Goal: Find specific page/section: Find specific page/section

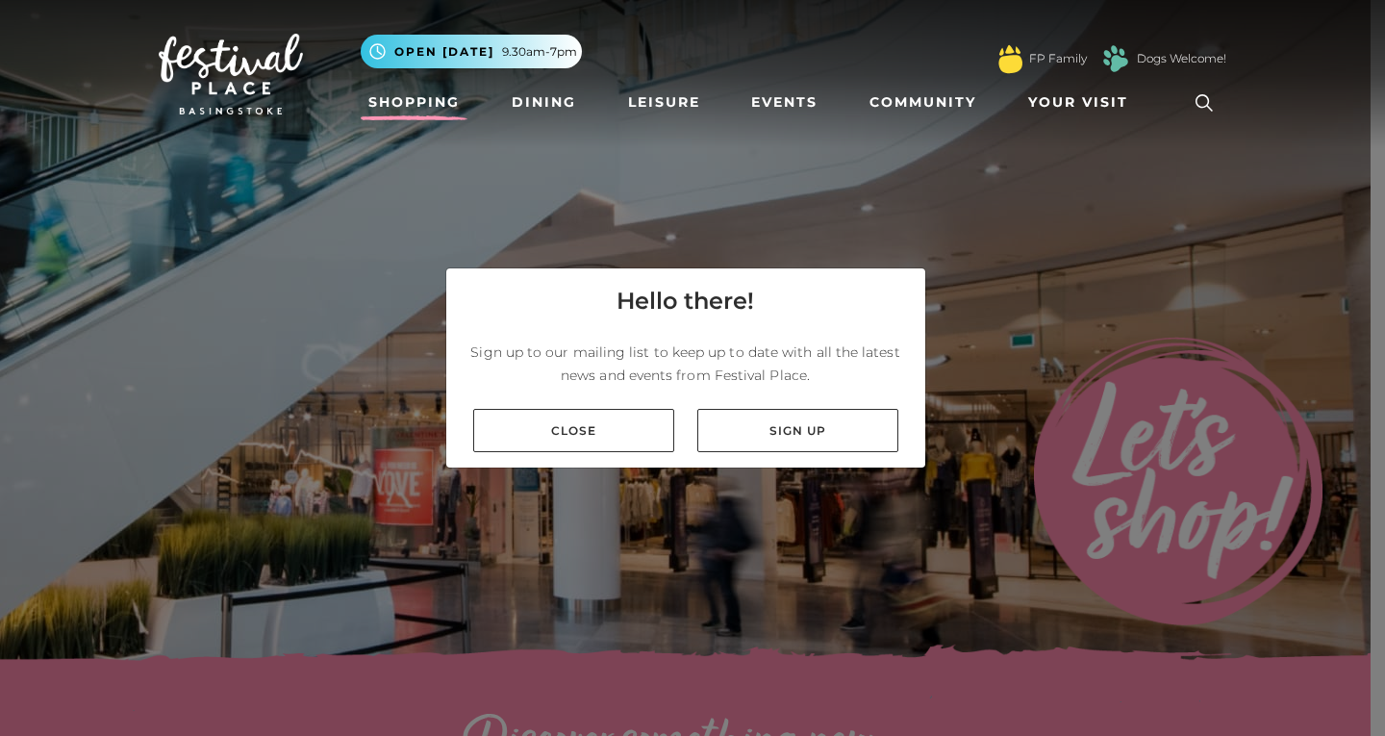
click at [655, 436] on link "Close" at bounding box center [573, 430] width 201 height 43
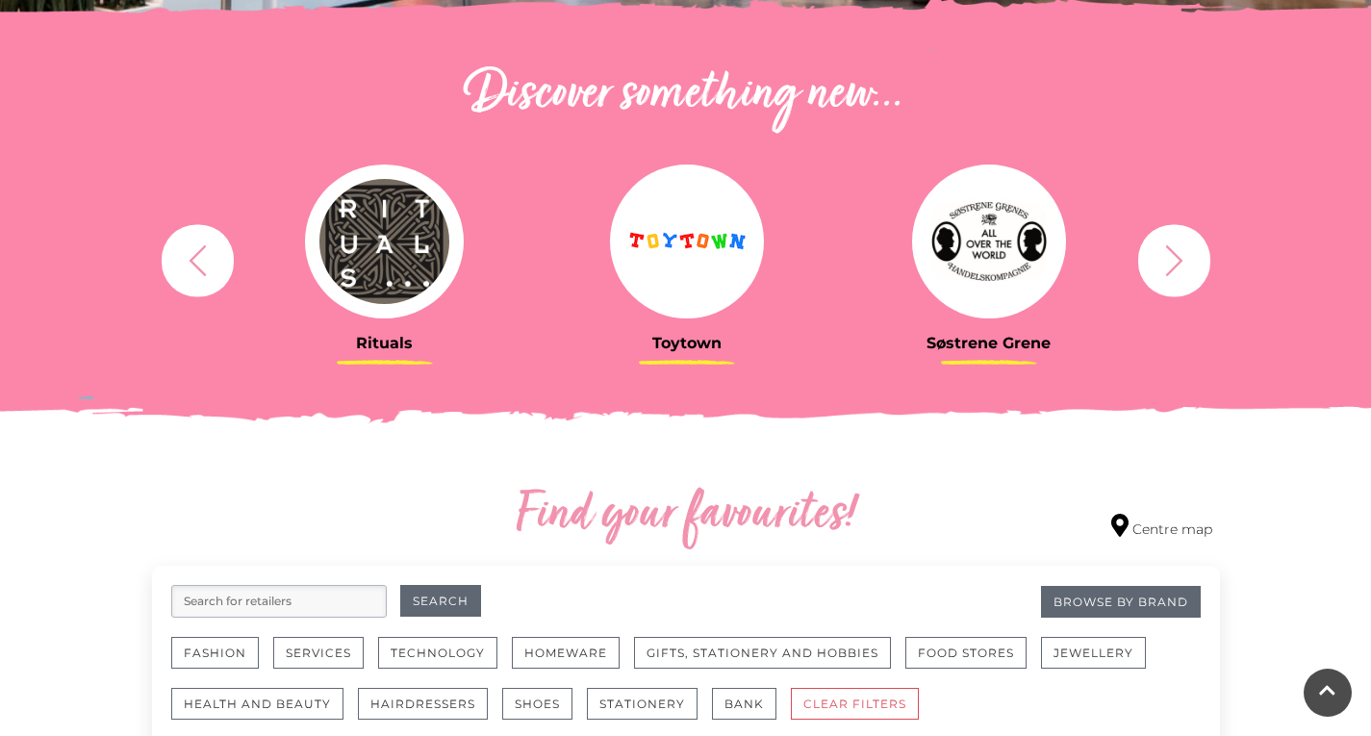
scroll to position [665, 0]
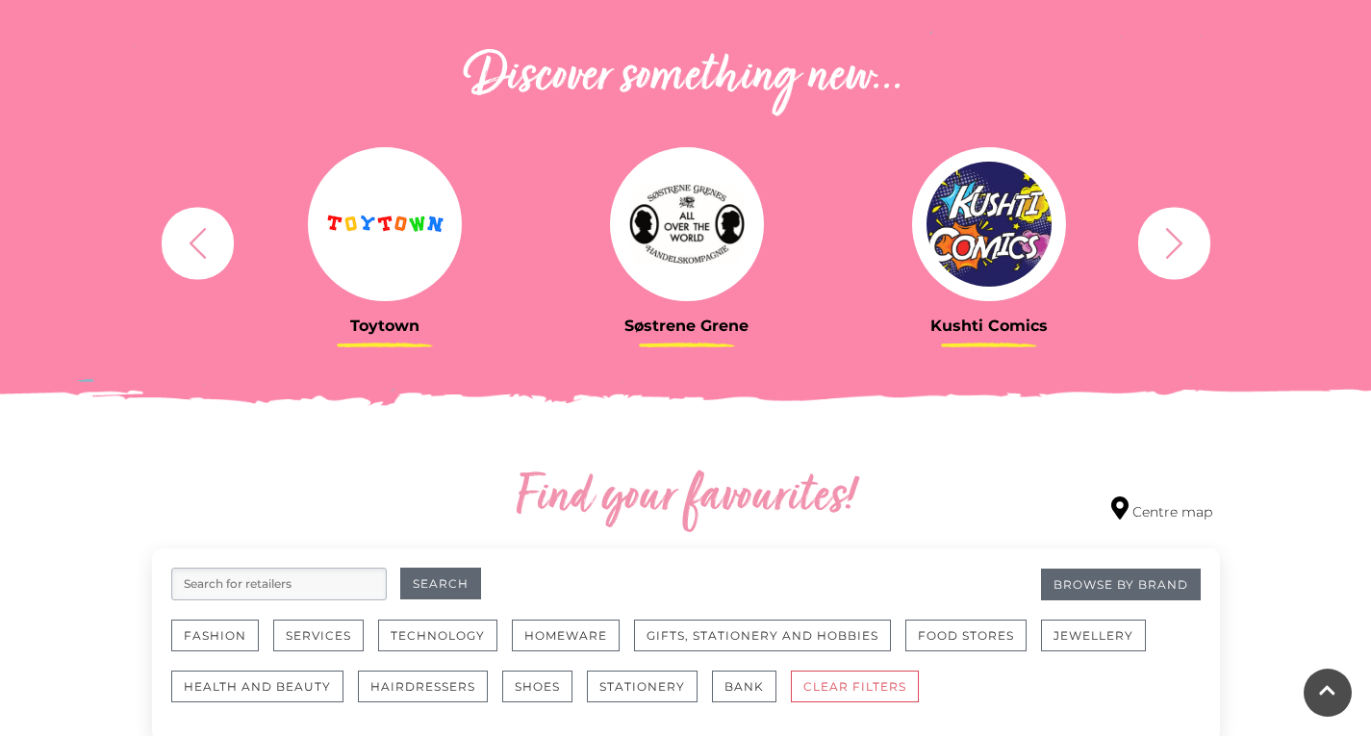
click at [683, 230] on img at bounding box center [687, 224] width 154 height 154
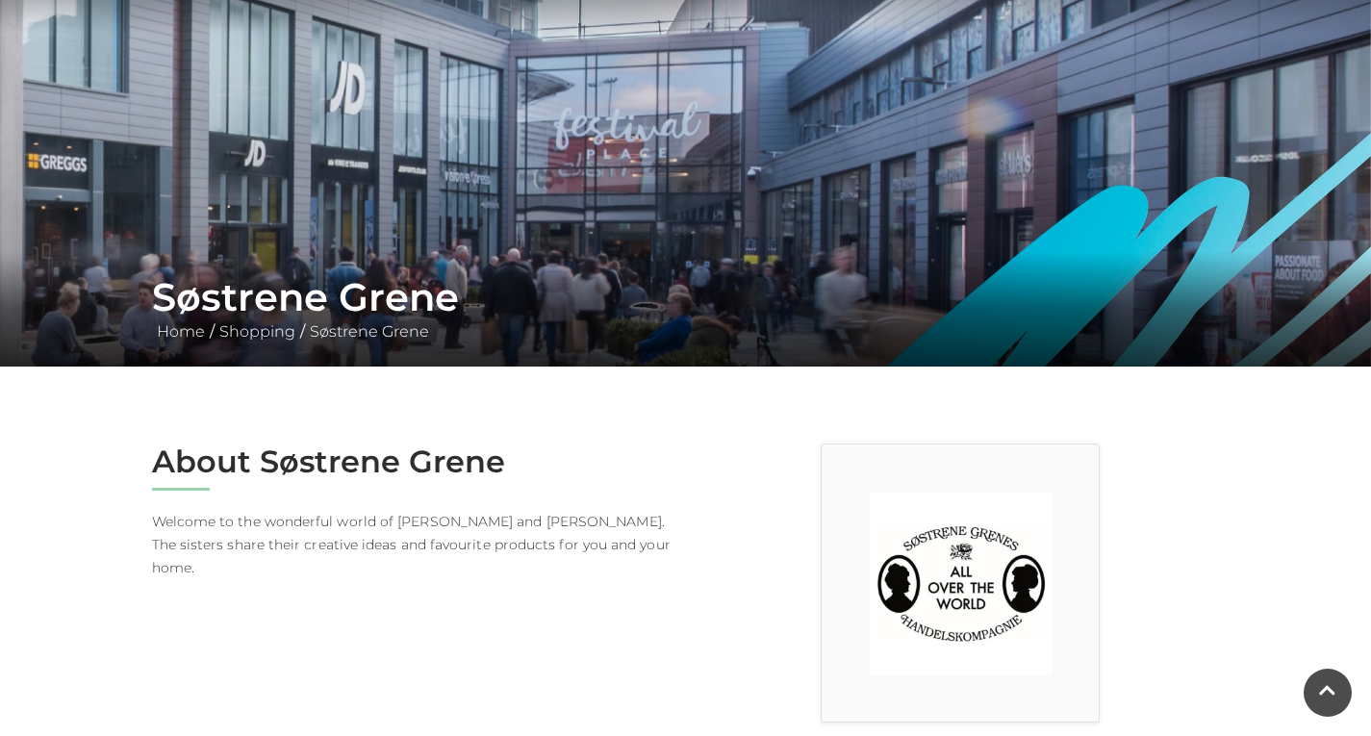
scroll to position [104, 0]
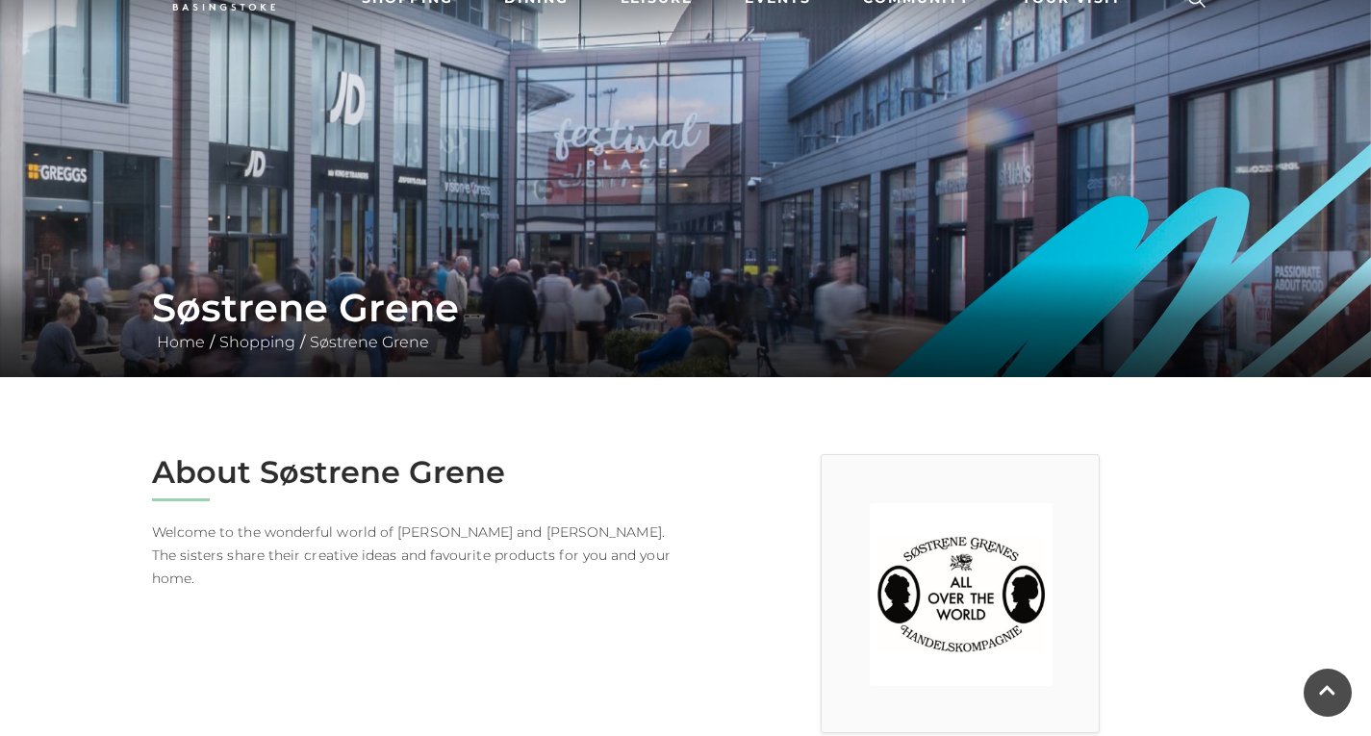
click at [383, 493] on div "About Søstrene Grene Welcome to the wonderful world of Anna and Clara. The sist…" at bounding box center [412, 593] width 548 height 279
click at [392, 460] on h2 "About Søstrene Grene" at bounding box center [412, 472] width 520 height 37
click at [368, 476] on h2 "About Søstrene Grene" at bounding box center [412, 472] width 520 height 37
click at [368, 472] on h2 "About Søstrene Grene" at bounding box center [412, 472] width 520 height 37
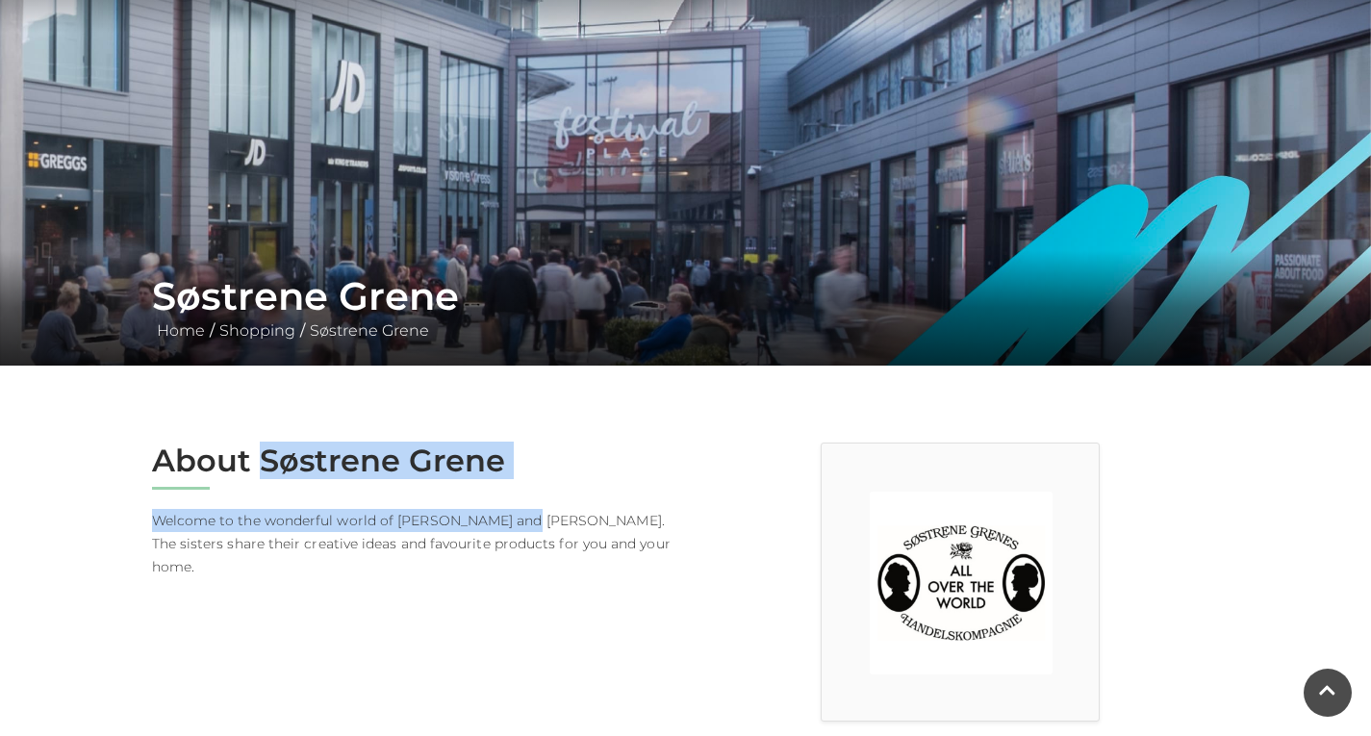
scroll to position [117, 0]
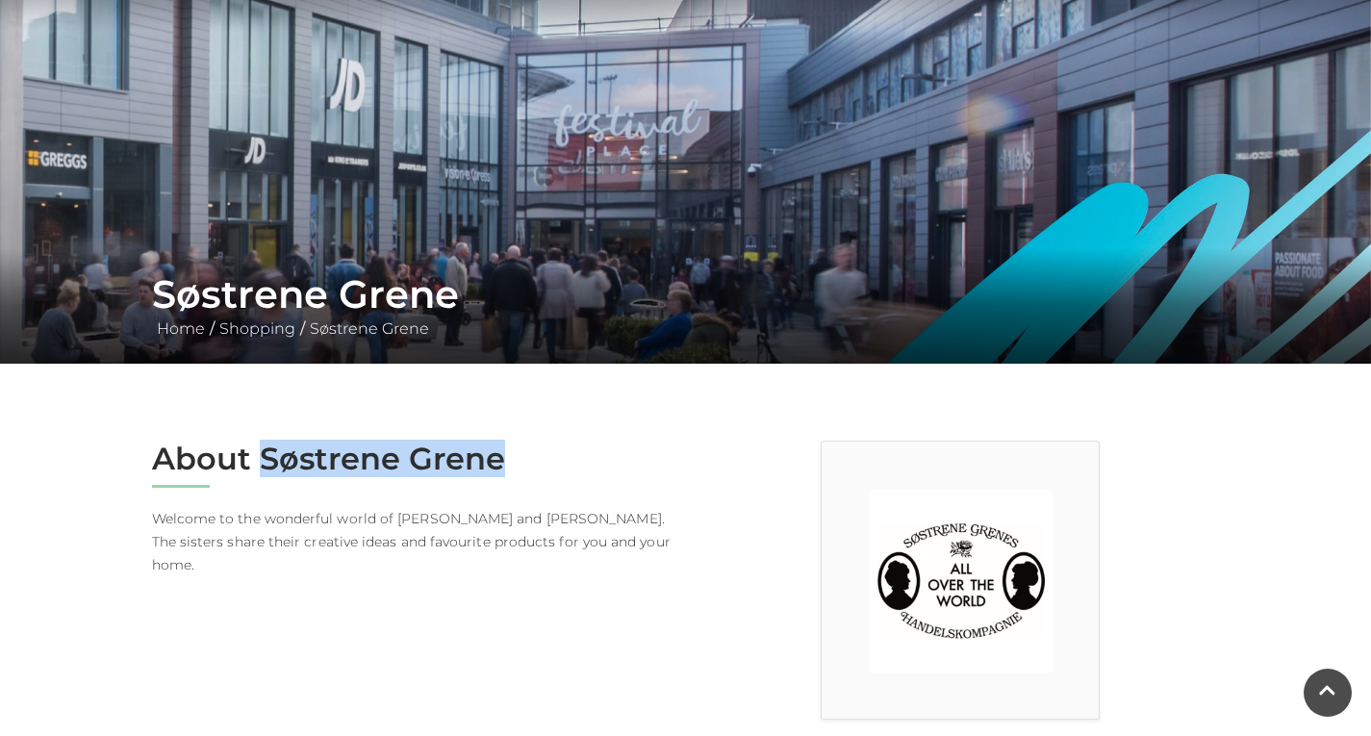
copy h2 "Søstrene Grene"
